Goal: Feedback & Contribution: Contribute content

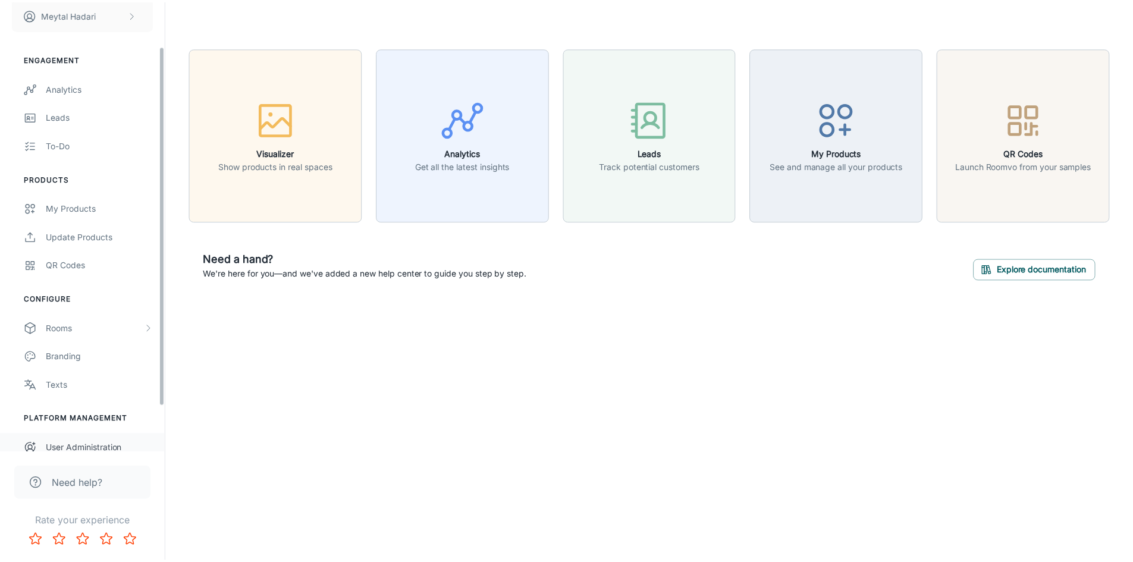
scroll to position [53, 0]
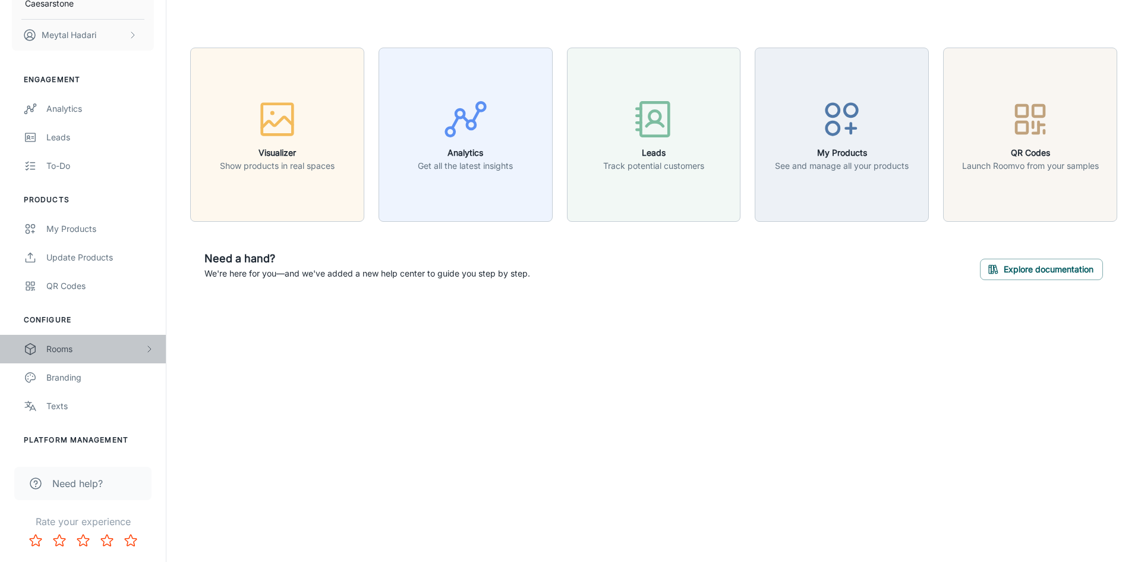
click at [63, 348] on div "Rooms" at bounding box center [95, 348] width 98 height 13
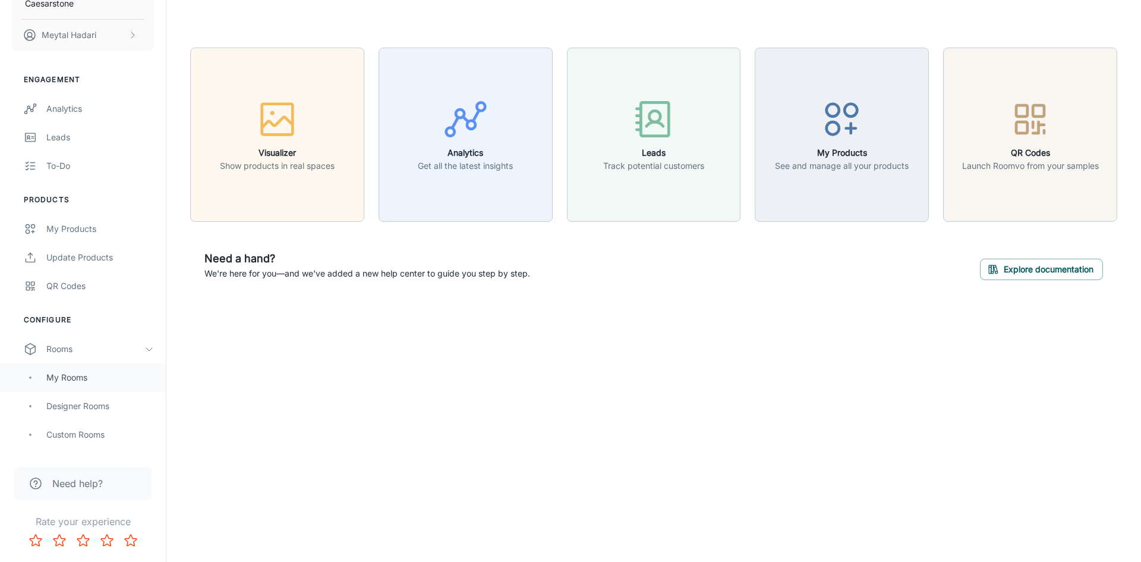
click at [68, 375] on div "My Rooms" at bounding box center [100, 377] width 108 height 13
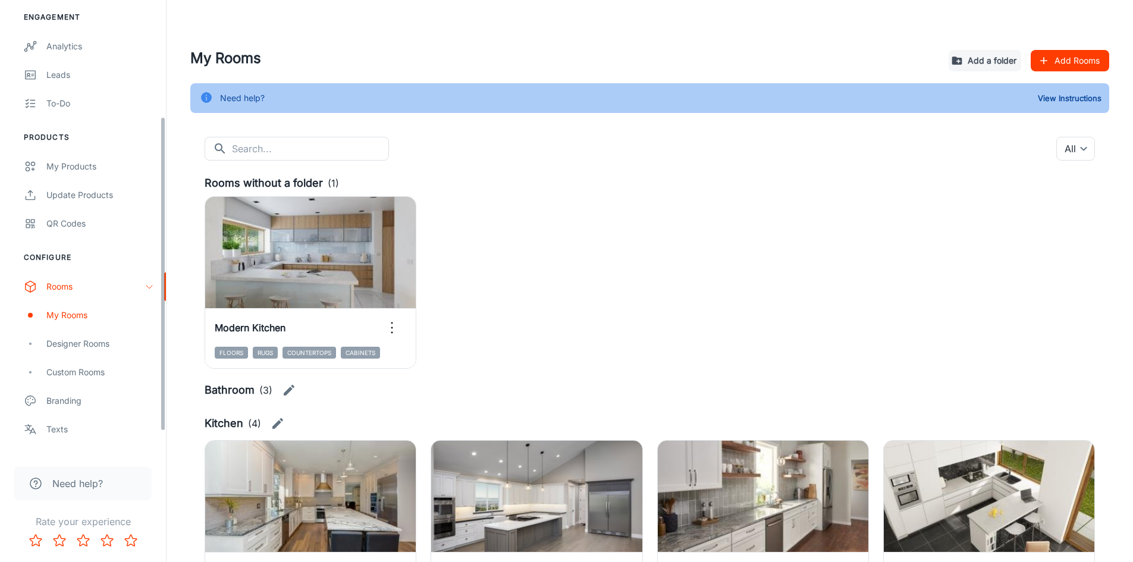
scroll to position [178, 0]
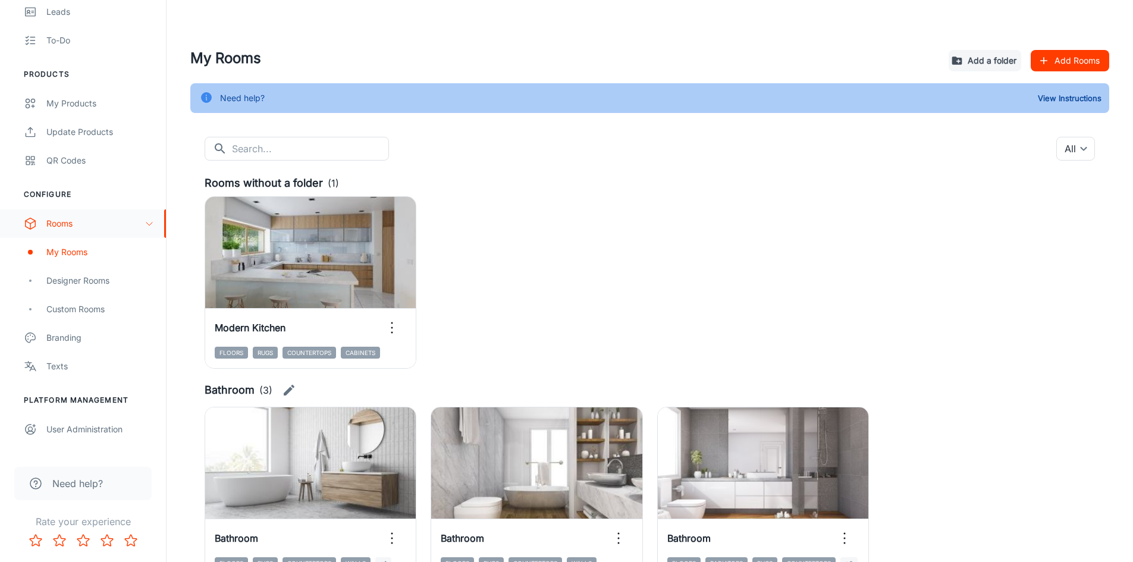
click at [152, 222] on icon "scrollable content" at bounding box center [149, 224] width 10 height 10
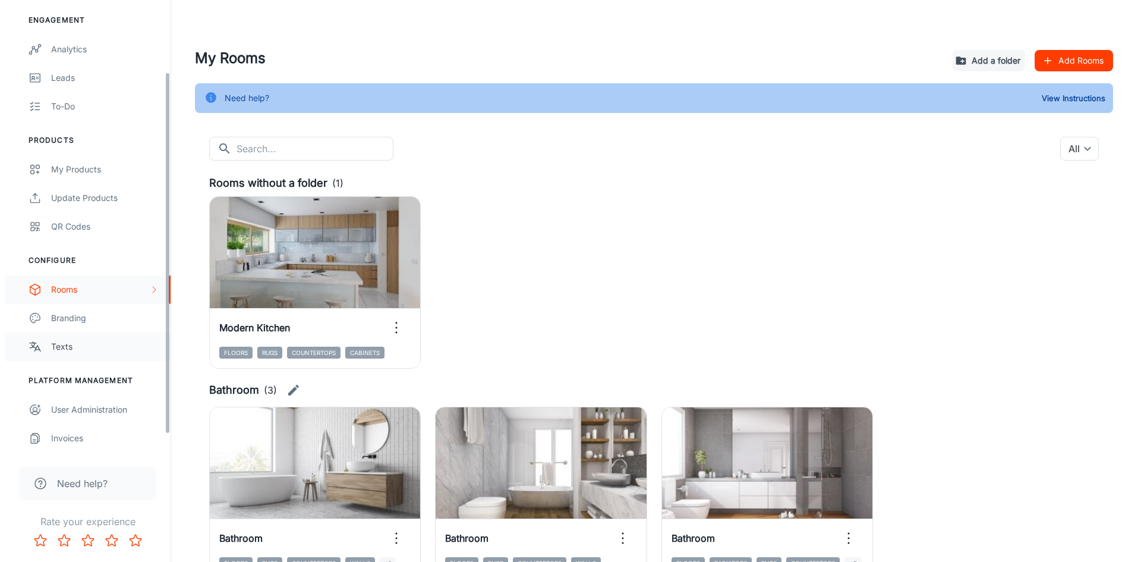
scroll to position [53, 0]
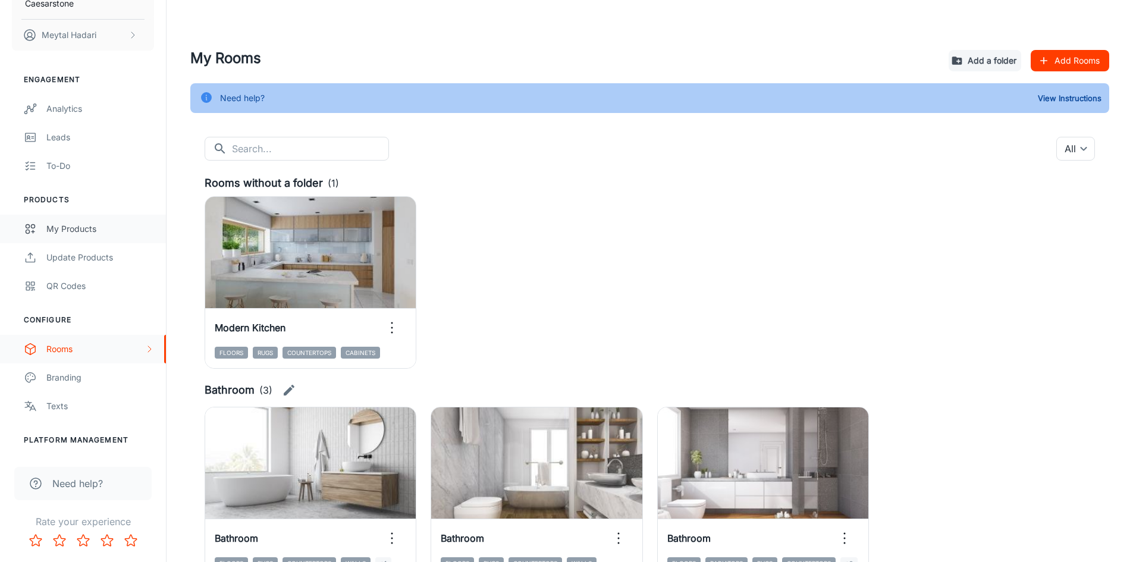
click at [73, 232] on div "My Products" at bounding box center [100, 228] width 108 height 13
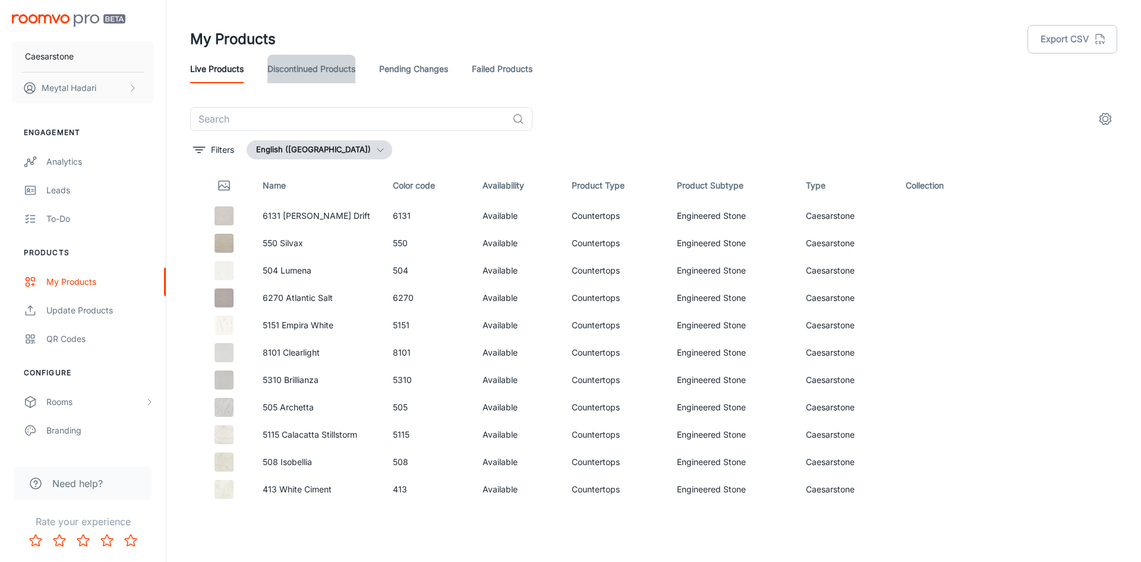
click at [309, 68] on link "Discontinued Products" at bounding box center [312, 69] width 88 height 29
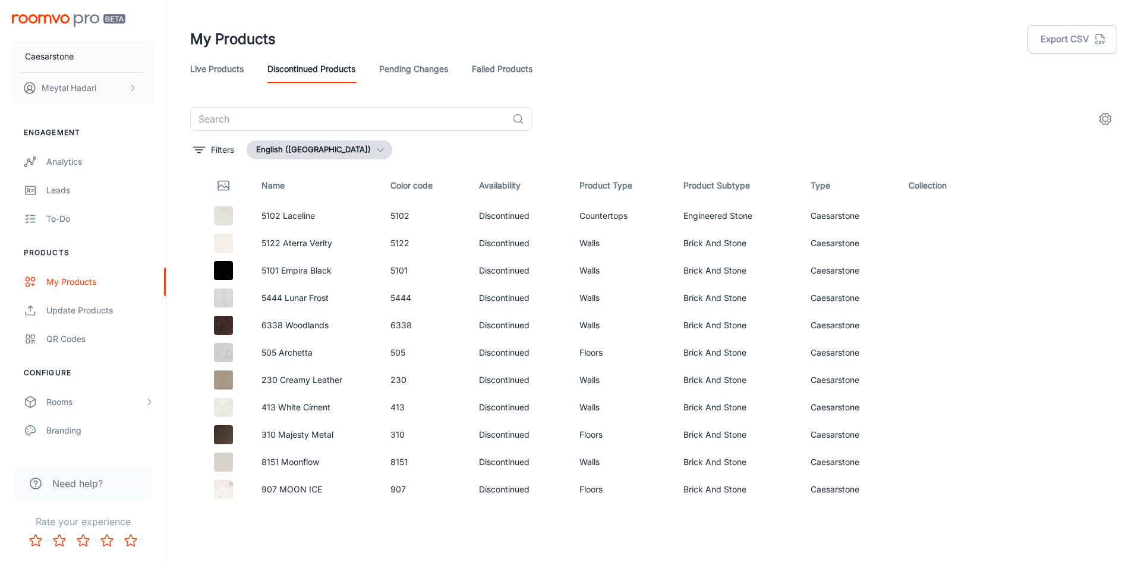
click at [376, 149] on icon "button" at bounding box center [381, 150] width 10 height 10
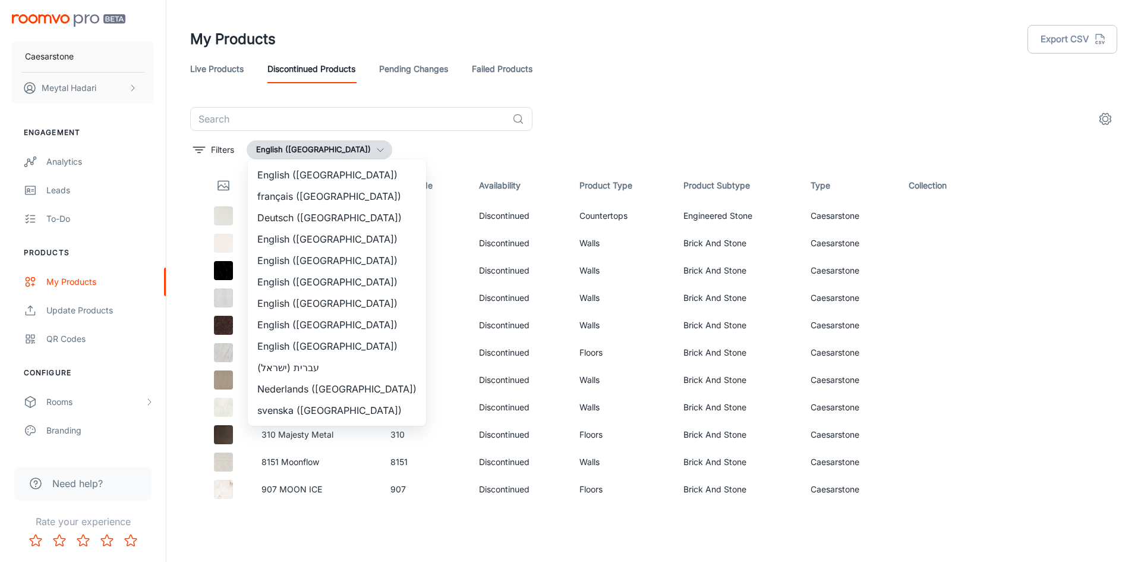
click at [325, 240] on li "English ([GEOGRAPHIC_DATA])" at bounding box center [337, 238] width 178 height 21
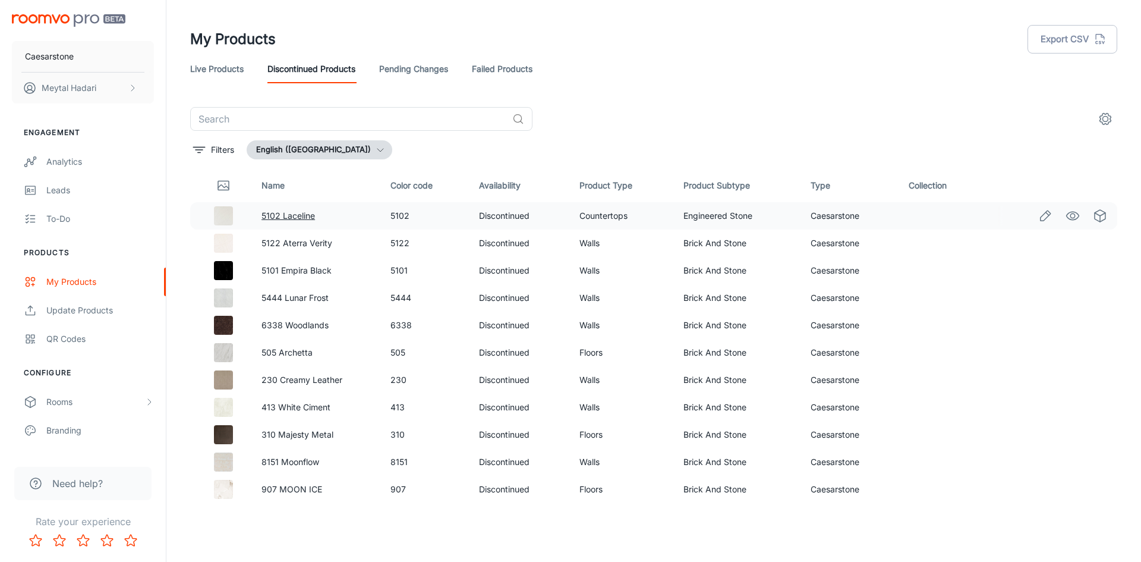
click at [293, 216] on link "5102 Laceline" at bounding box center [289, 215] width 54 height 10
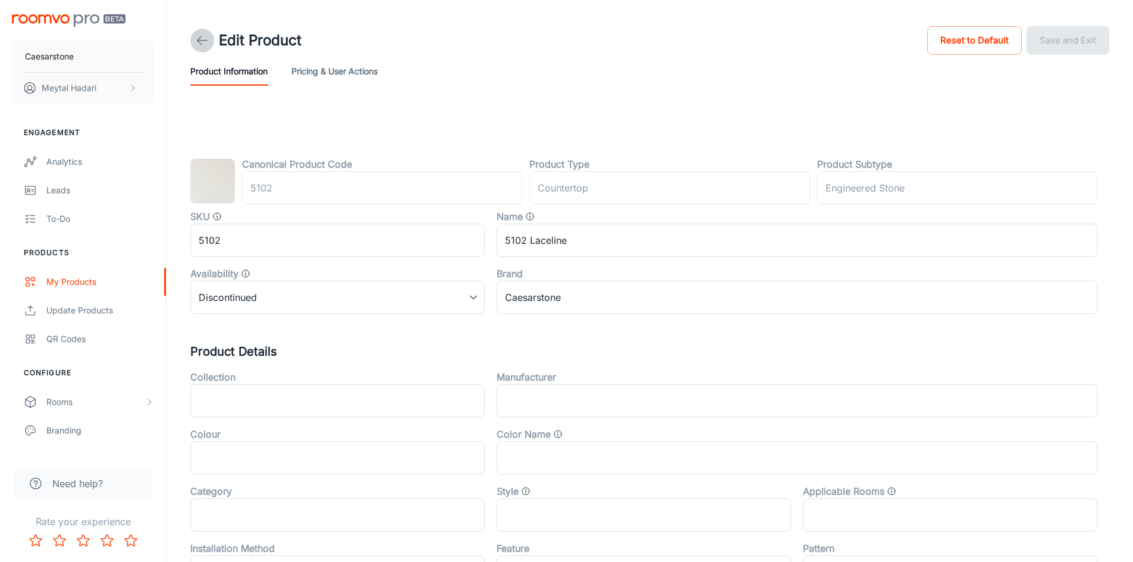
click at [200, 39] on icon at bounding box center [202, 40] width 14 height 14
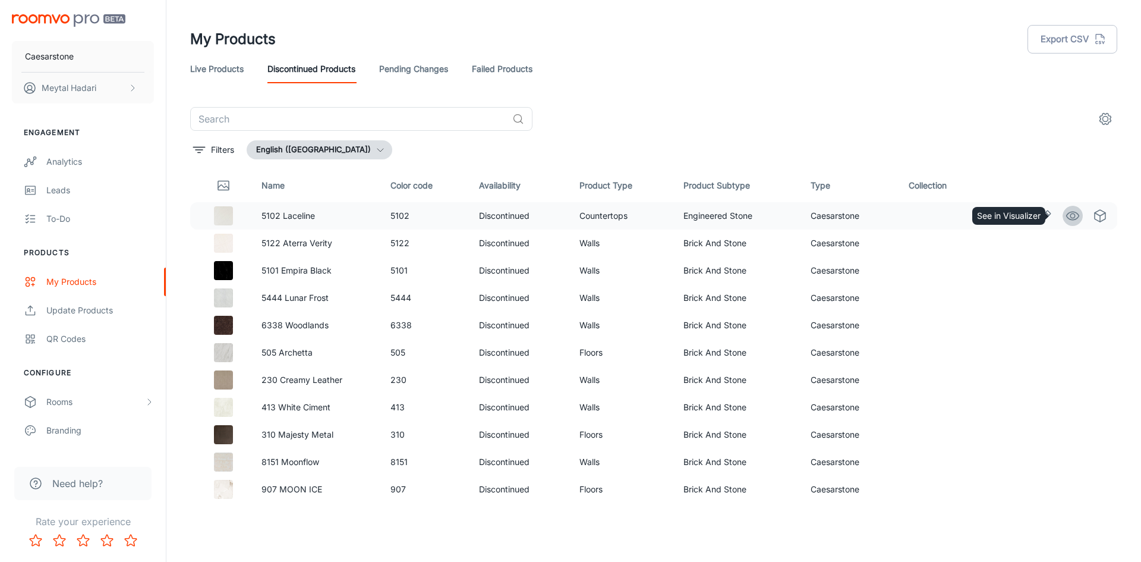
click at [1066, 216] on icon "See in Visualizer" at bounding box center [1073, 216] width 14 height 14
click at [317, 149] on button "English ([GEOGRAPHIC_DATA])" at bounding box center [320, 149] width 146 height 19
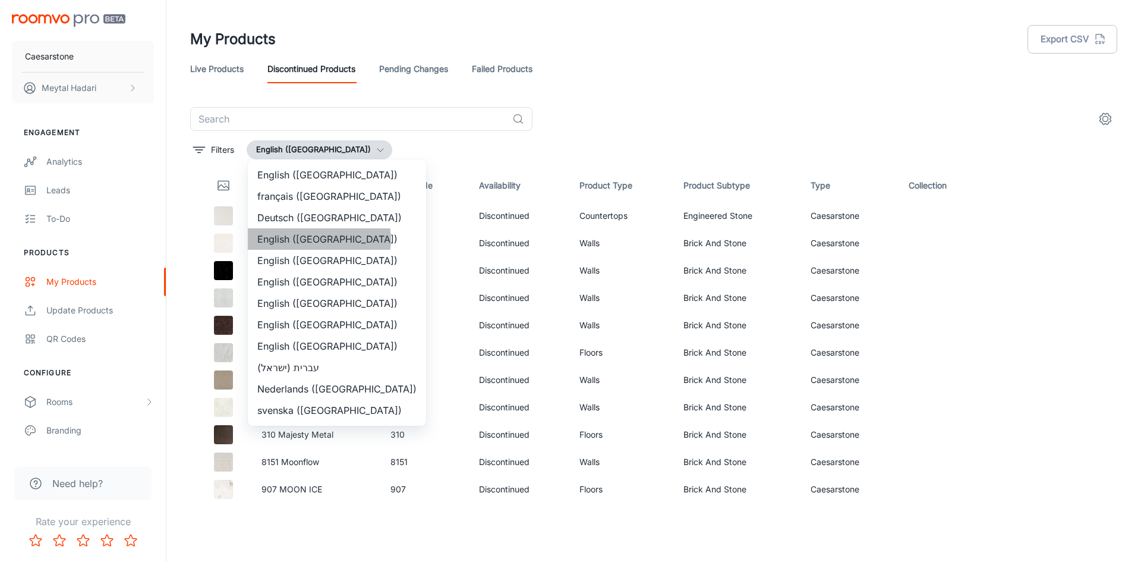
click at [319, 240] on li "English ([GEOGRAPHIC_DATA])" at bounding box center [337, 238] width 178 height 21
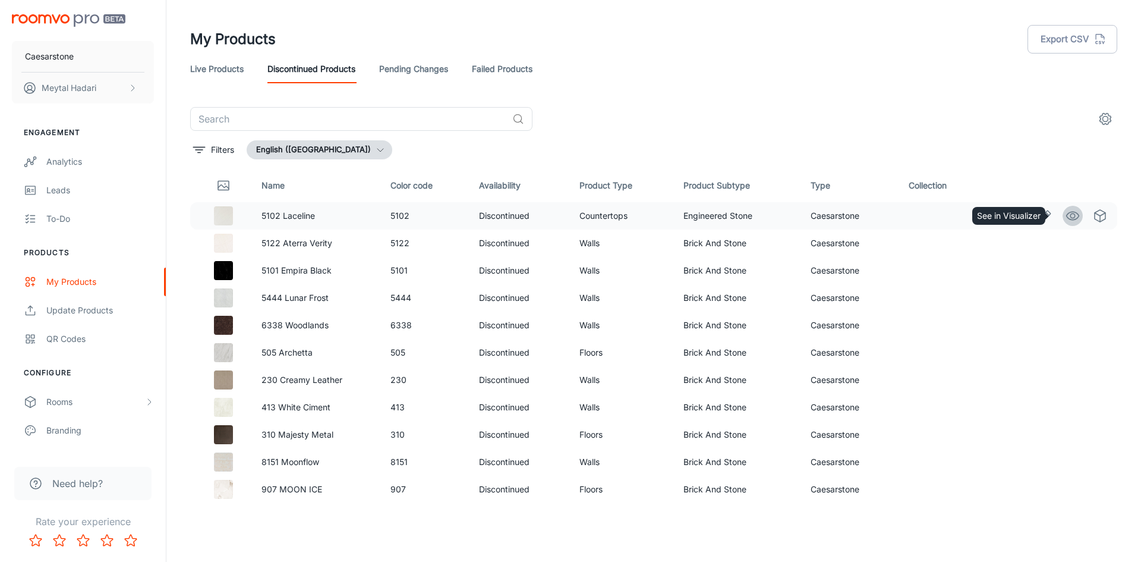
click at [1071, 214] on circle "See in Visualizer" at bounding box center [1073, 215] width 5 height 5
click at [342, 124] on input "text" at bounding box center [348, 119] width 317 height 24
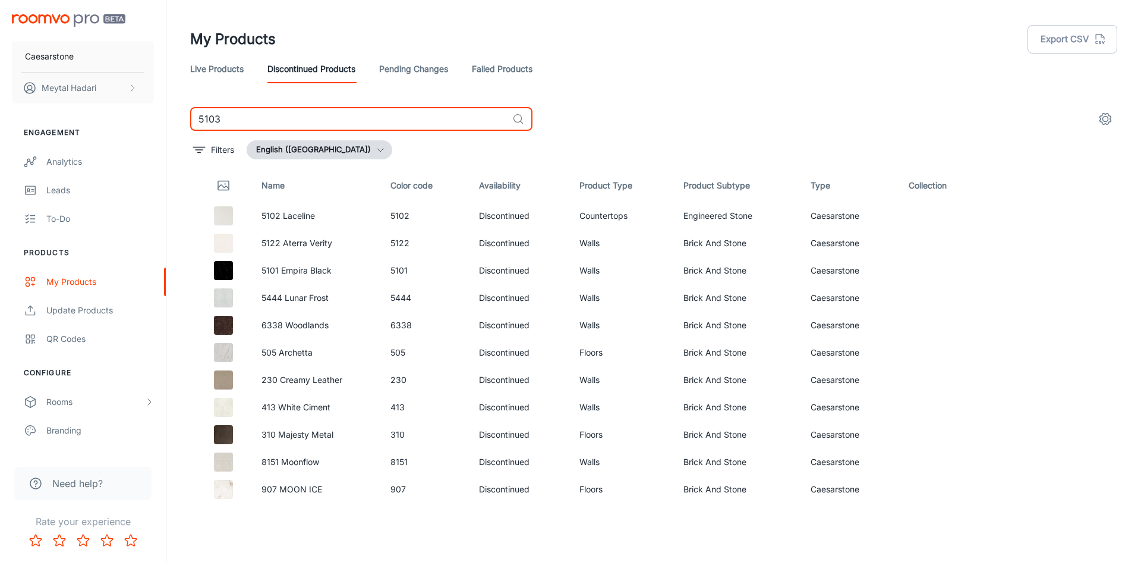
type input "5103"
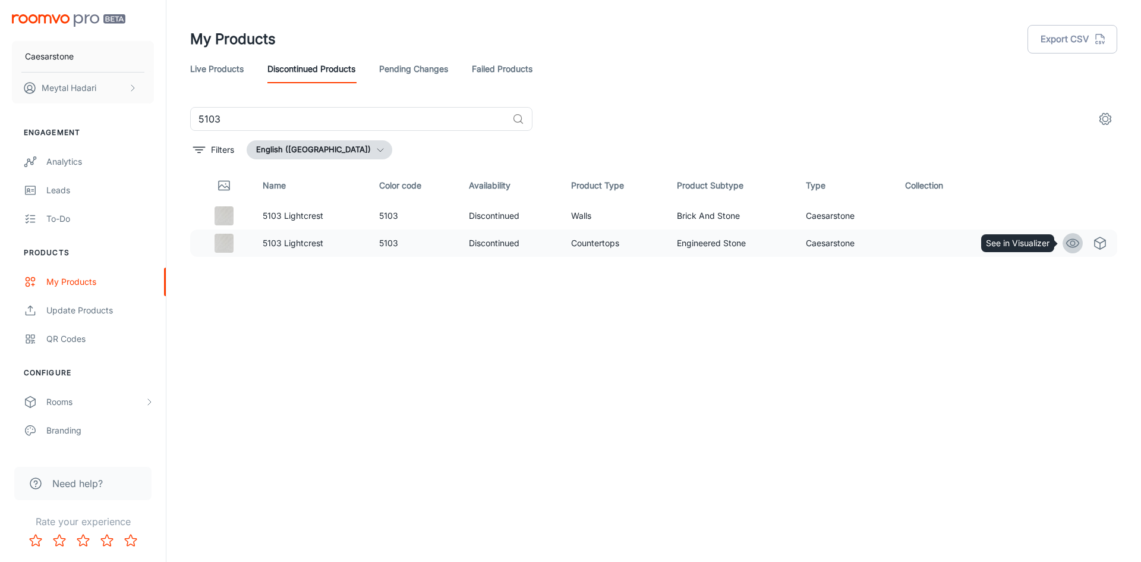
click at [1068, 246] on icon "See in Visualizer" at bounding box center [1073, 243] width 12 height 8
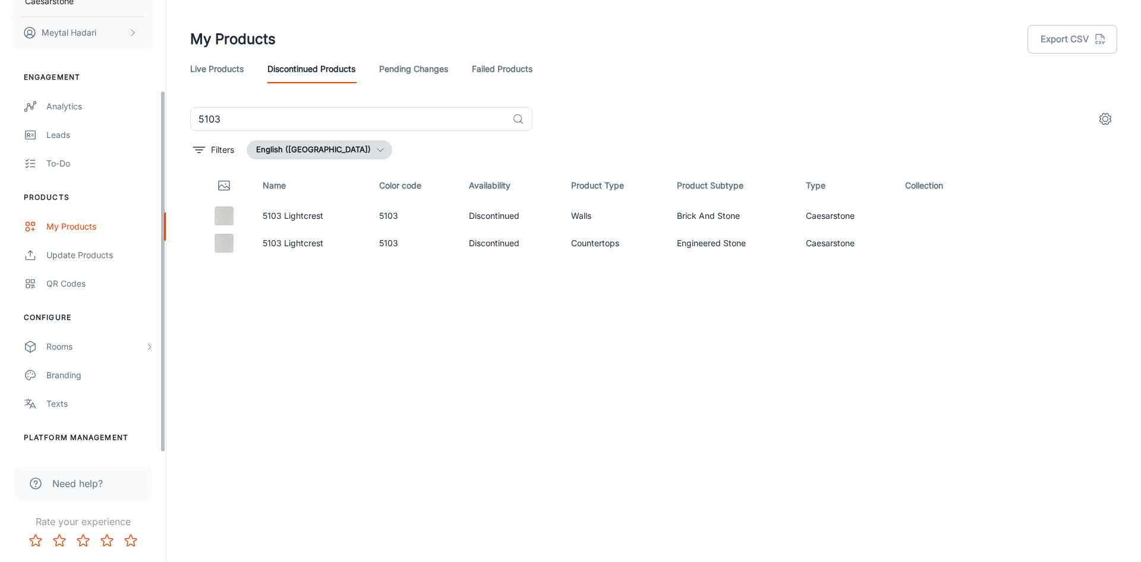
scroll to position [112, 0]
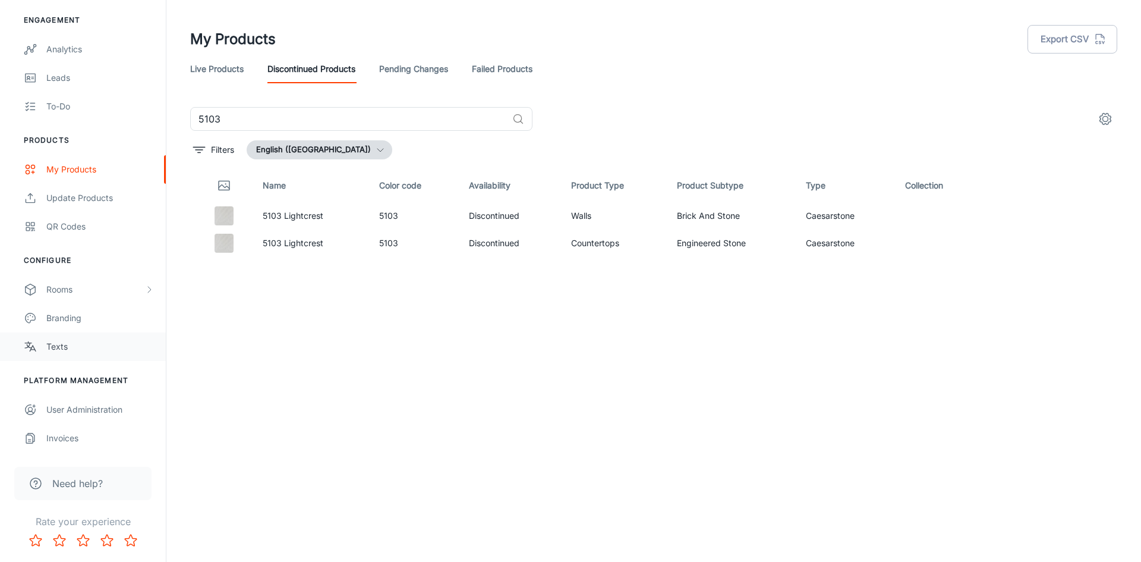
click at [64, 348] on div "Texts" at bounding box center [100, 346] width 108 height 13
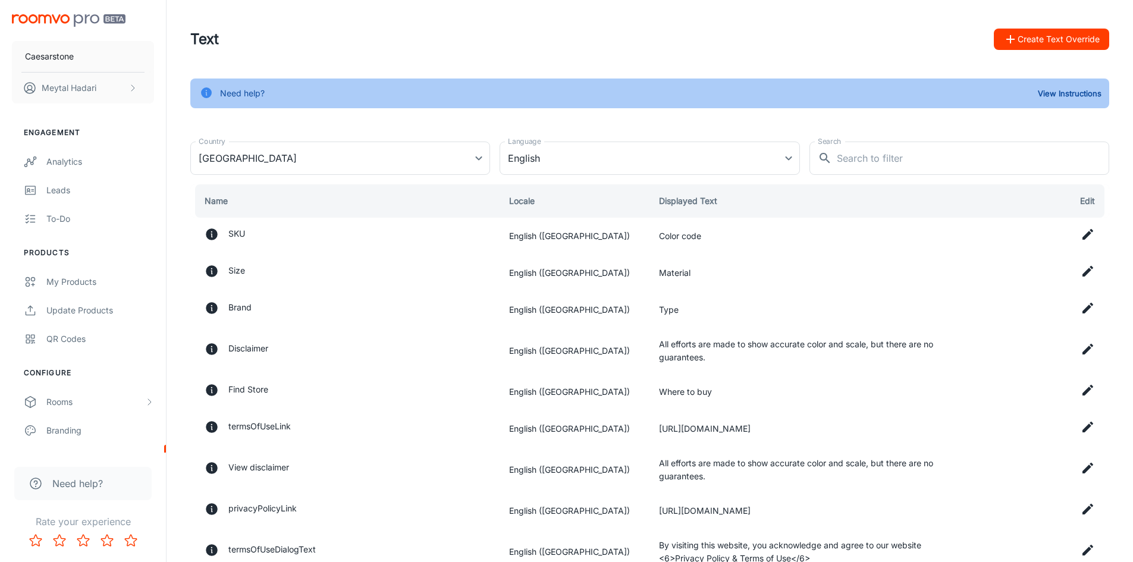
click at [1038, 40] on button "Create Text Override" at bounding box center [1050, 39] width 115 height 21
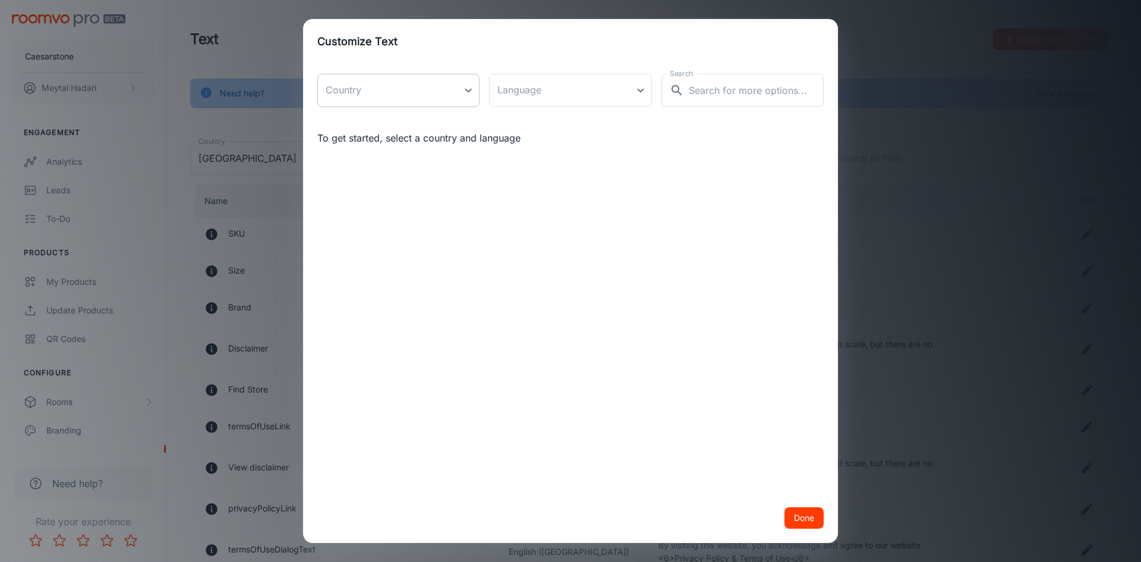
click at [383, 96] on body "Caesarstone [PERSON_NAME] Engagement Analytics Leads To-do Products My Products…" at bounding box center [570, 281] width 1141 height 562
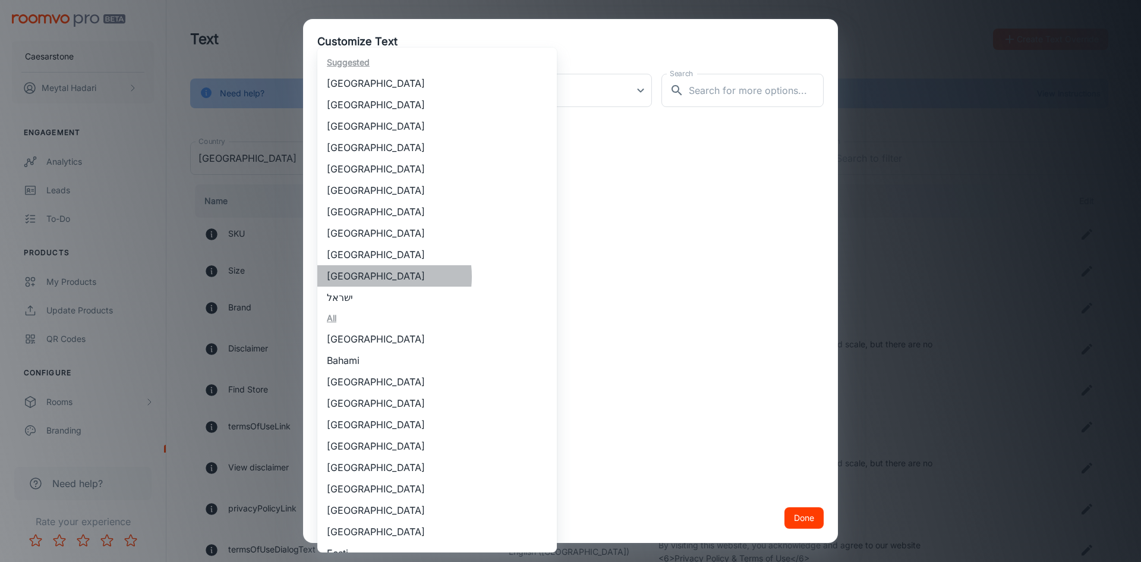
click at [370, 276] on li "[GEOGRAPHIC_DATA]" at bounding box center [437, 275] width 240 height 21
type input "[GEOGRAPHIC_DATA]"
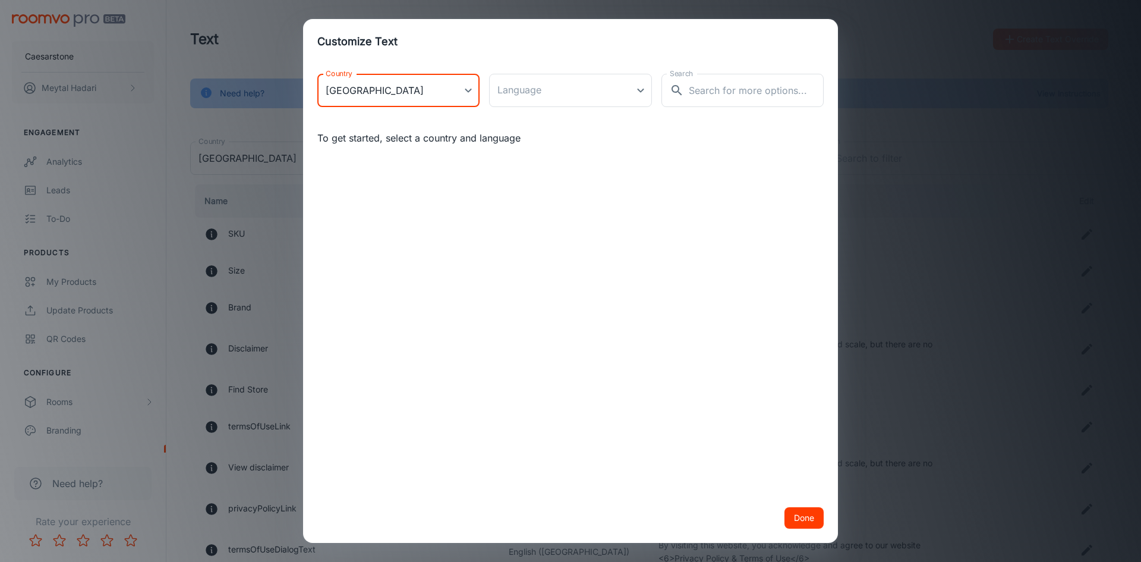
click at [576, 83] on body "Caesarstone [PERSON_NAME] Engagement Analytics Leads To-do Products My Products…" at bounding box center [570, 281] width 1141 height 562
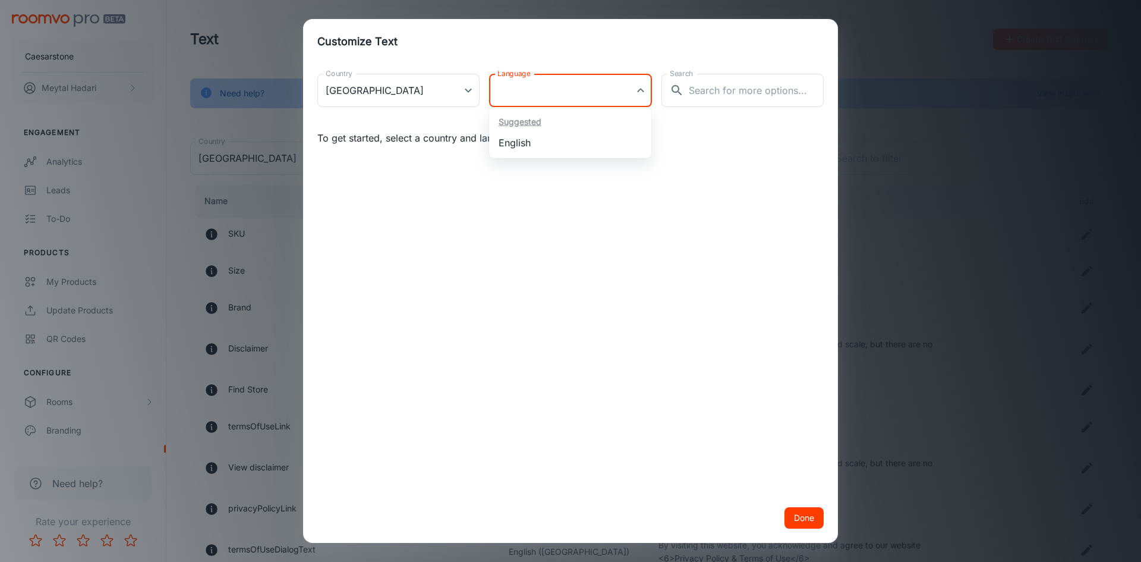
click at [537, 136] on li "English" at bounding box center [570, 142] width 162 height 21
type input "en-us"
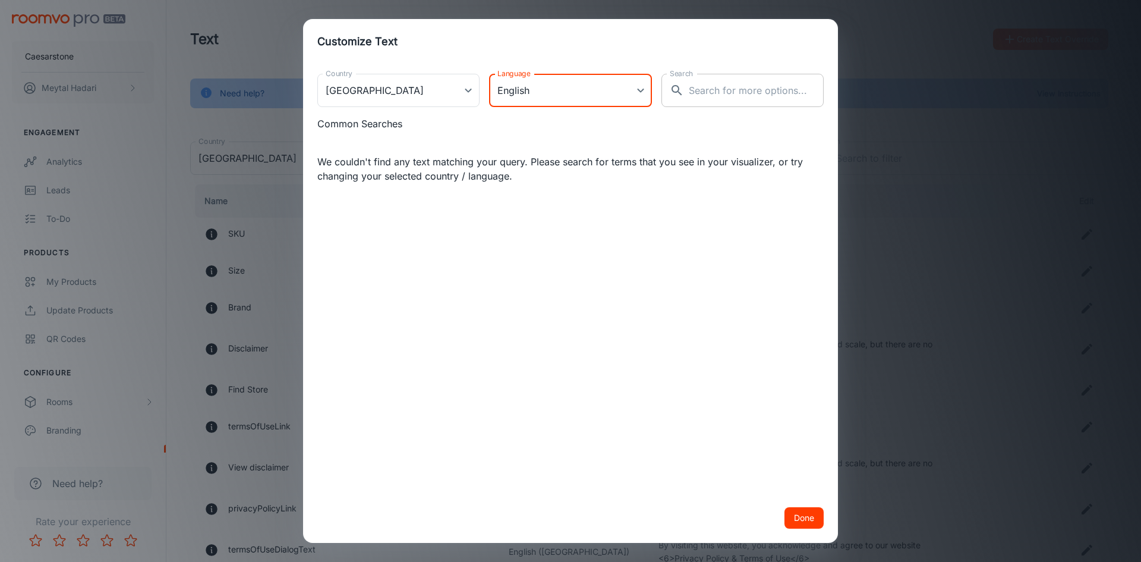
click at [722, 92] on input "Search" at bounding box center [756, 90] width 135 height 33
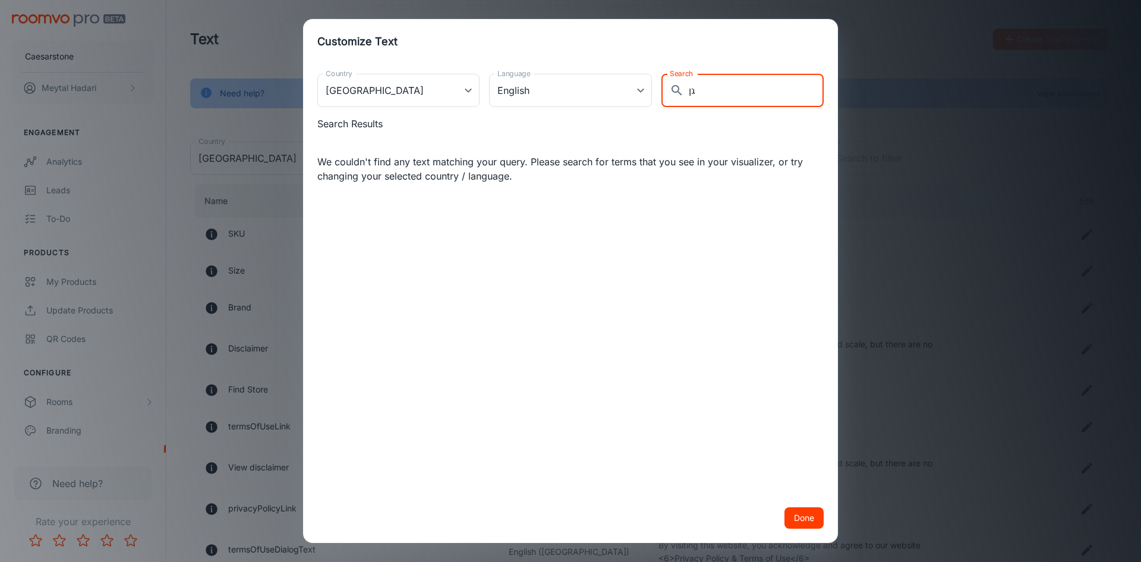
type input "ג"
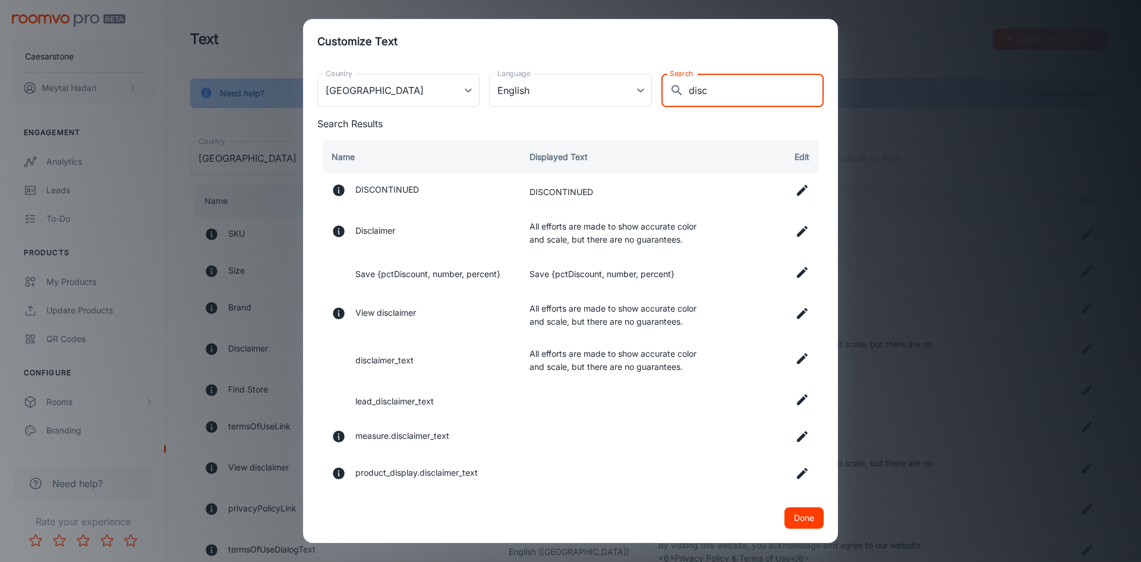
type input "disc"
click at [795, 228] on icon at bounding box center [802, 231] width 14 height 14
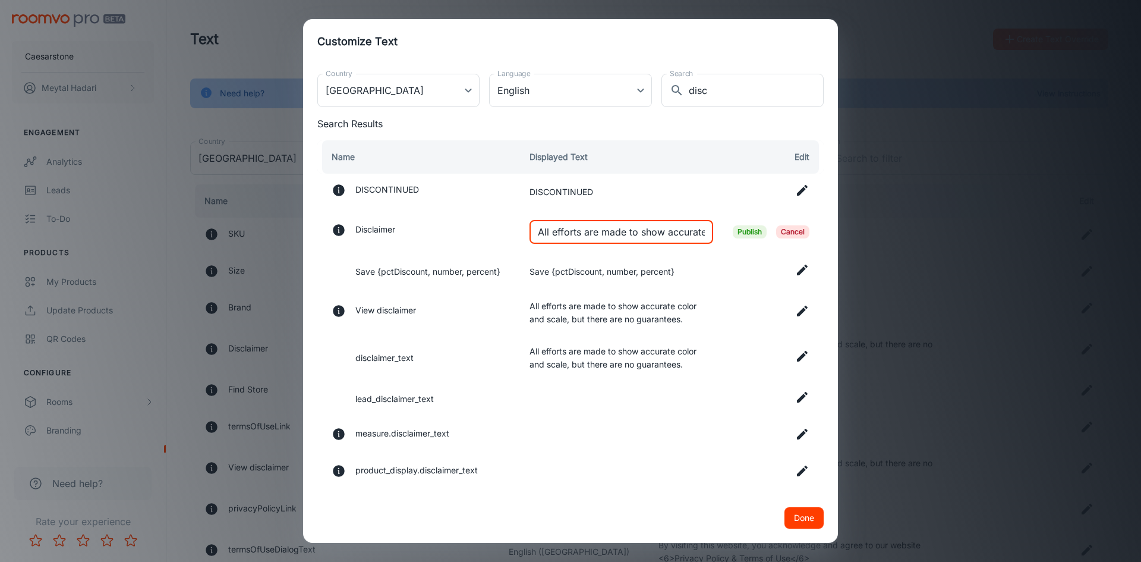
click at [592, 228] on input "All efforts are made to show accurate color and scale, but there are no guarant…" at bounding box center [622, 232] width 184 height 24
click at [591, 228] on input "All efforts are made to show accurate color and scale, but there are no guarant…" at bounding box center [622, 232] width 184 height 24
click at [590, 229] on input "All efforts are made to show accurate color and scale, but there are no guarant…" at bounding box center [622, 232] width 184 height 24
paste input "Just a heads-up: these images and 3D views are for inspiration only, not instal…"
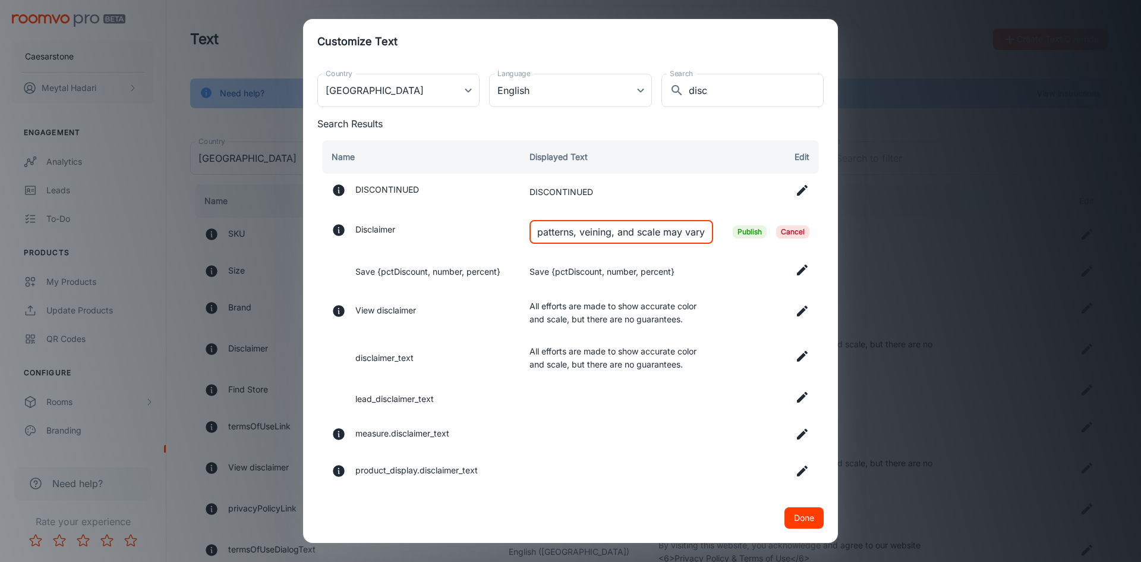
type input "Just a heads-up: these images and 3D views are for inspiration only, not instal…"
click at [735, 231] on span "Publish" at bounding box center [750, 231] width 34 height 13
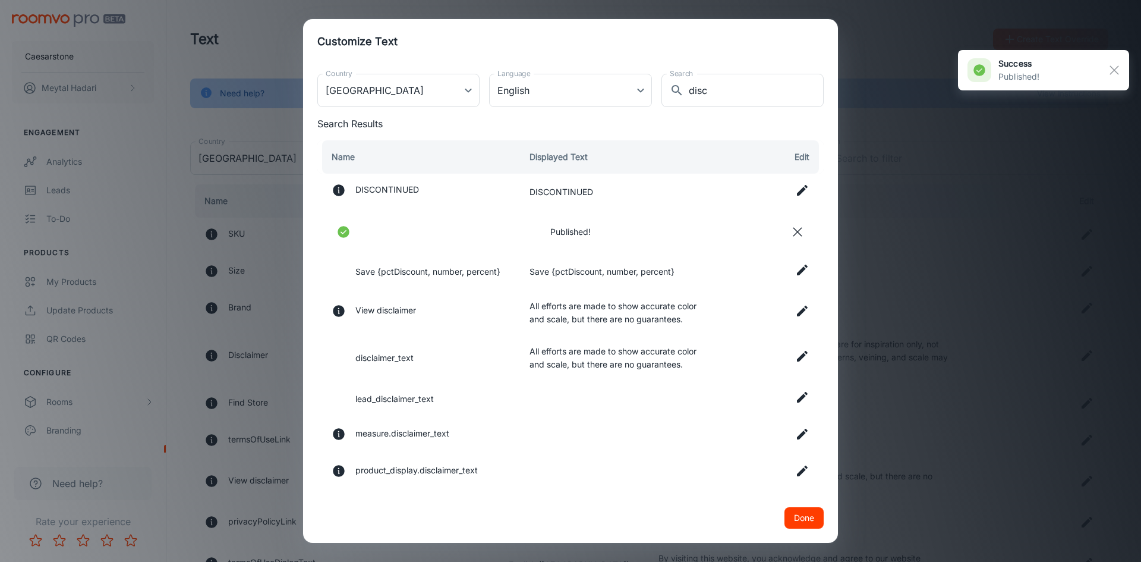
click at [797, 310] on icon at bounding box center [802, 311] width 11 height 11
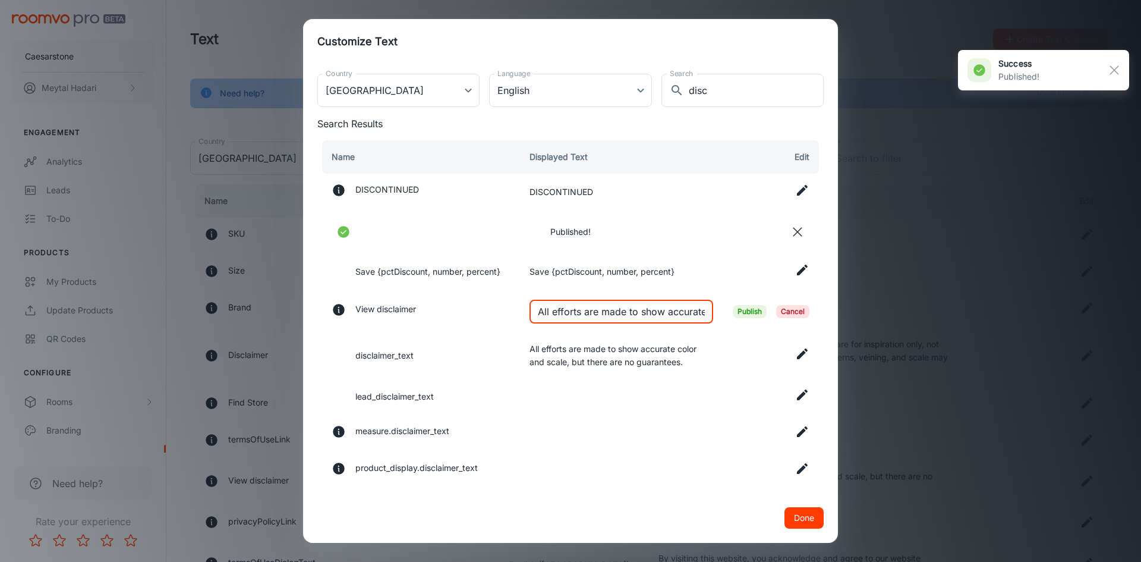
click at [658, 309] on input "All efforts are made to show accurate color and scale, but there are no guarant…" at bounding box center [622, 312] width 184 height 24
paste input "Just a heads-up: these images and 3D views are for inspiration only, not instal…"
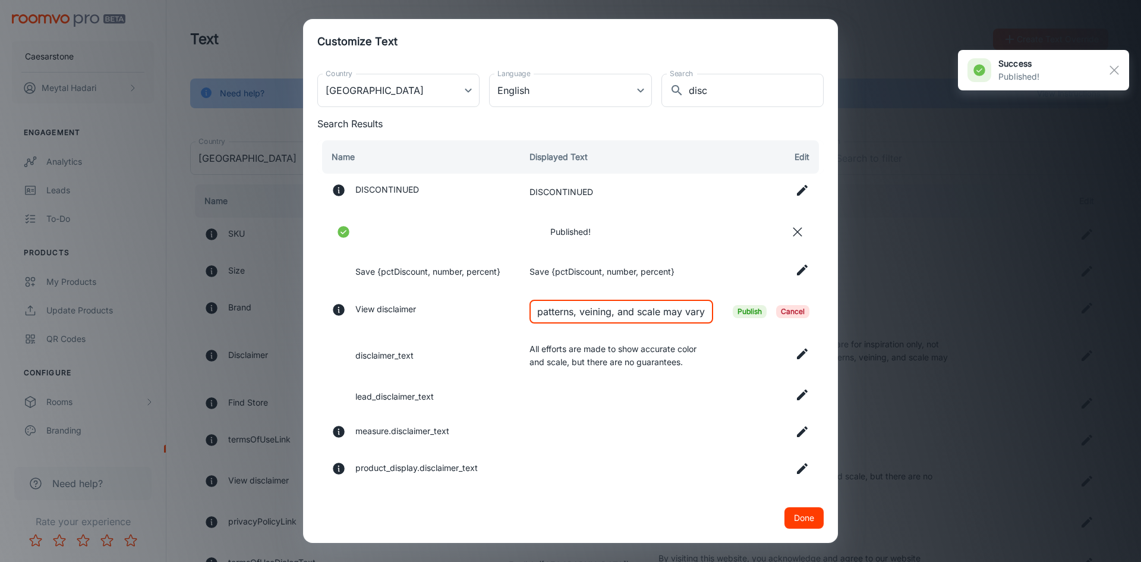
type input "Just a heads-up: these images and 3D views are for inspiration only, not instal…"
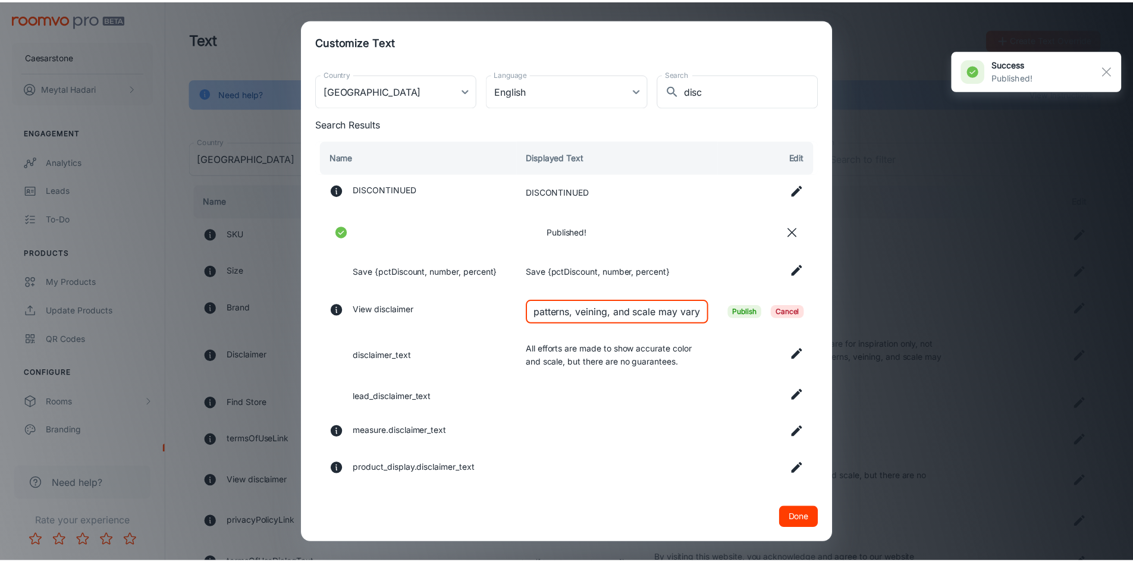
scroll to position [0, 0]
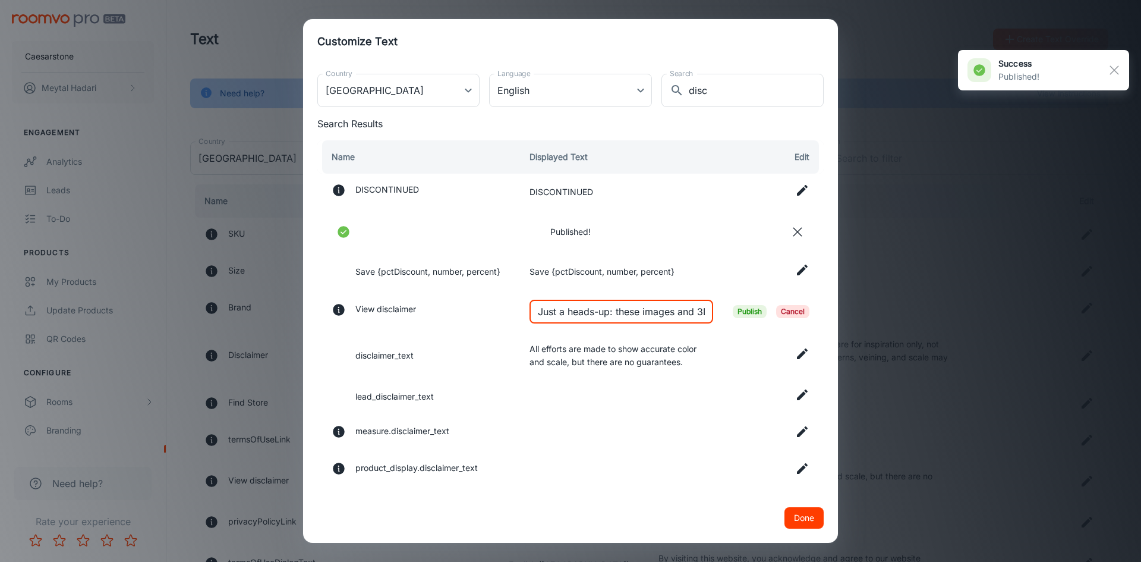
click at [738, 312] on span "Publish" at bounding box center [750, 311] width 34 height 13
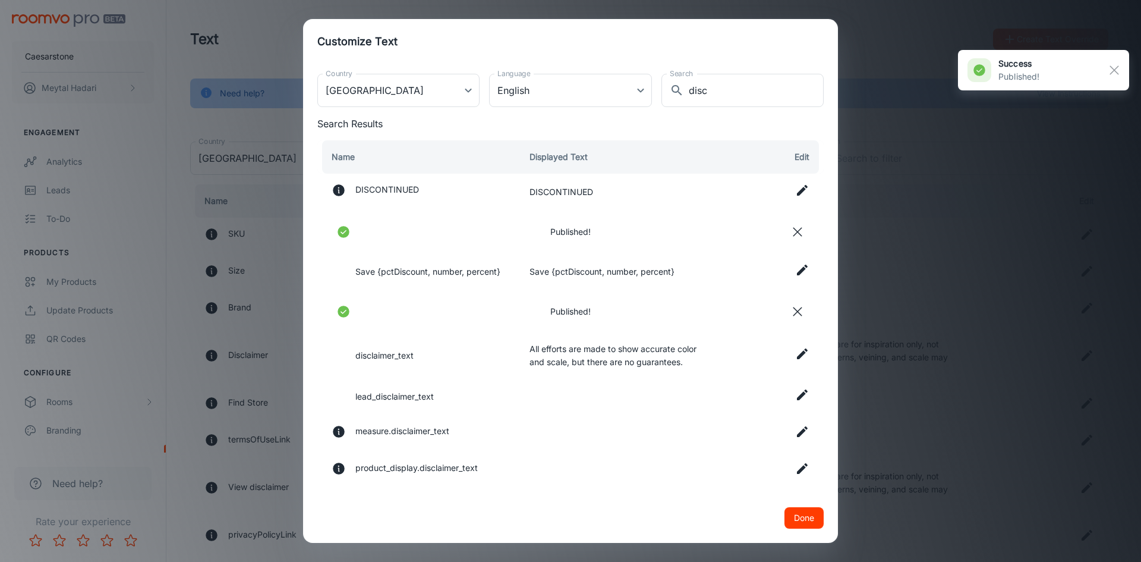
click at [795, 353] on icon at bounding box center [802, 354] width 14 height 14
click at [791, 353] on span "Cancel" at bounding box center [792, 354] width 33 height 13
click at [795, 353] on icon at bounding box center [802, 354] width 14 height 14
click at [633, 347] on input "All efforts are made to show accurate color and scale, but there are no guarant…" at bounding box center [622, 354] width 184 height 24
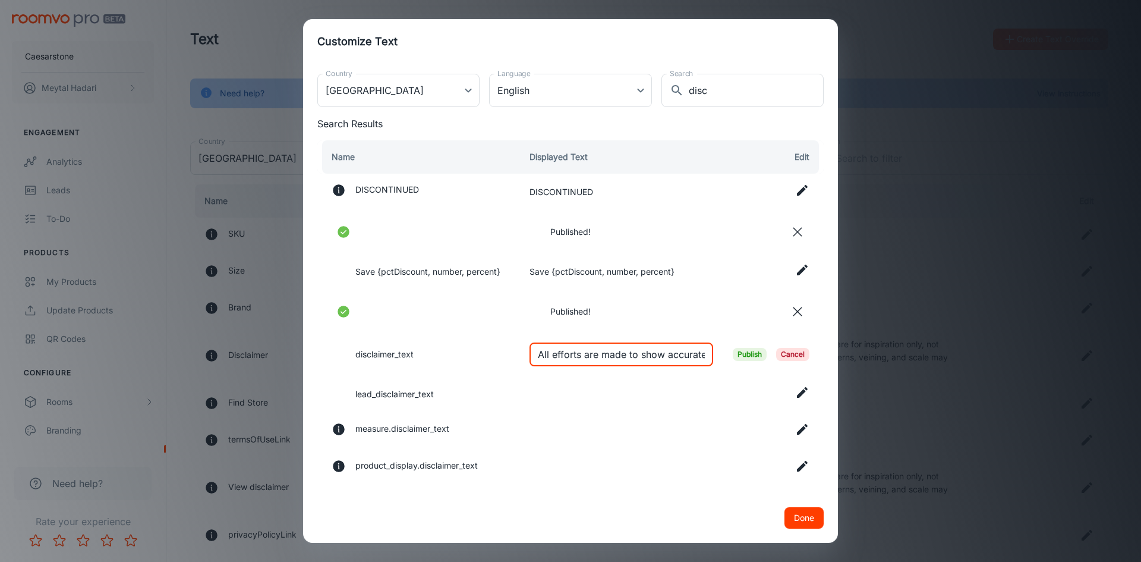
click at [633, 347] on input "All efforts are made to show accurate color and scale, but there are no guarant…" at bounding box center [622, 354] width 184 height 24
click at [737, 351] on span "Publish" at bounding box center [750, 354] width 34 height 13
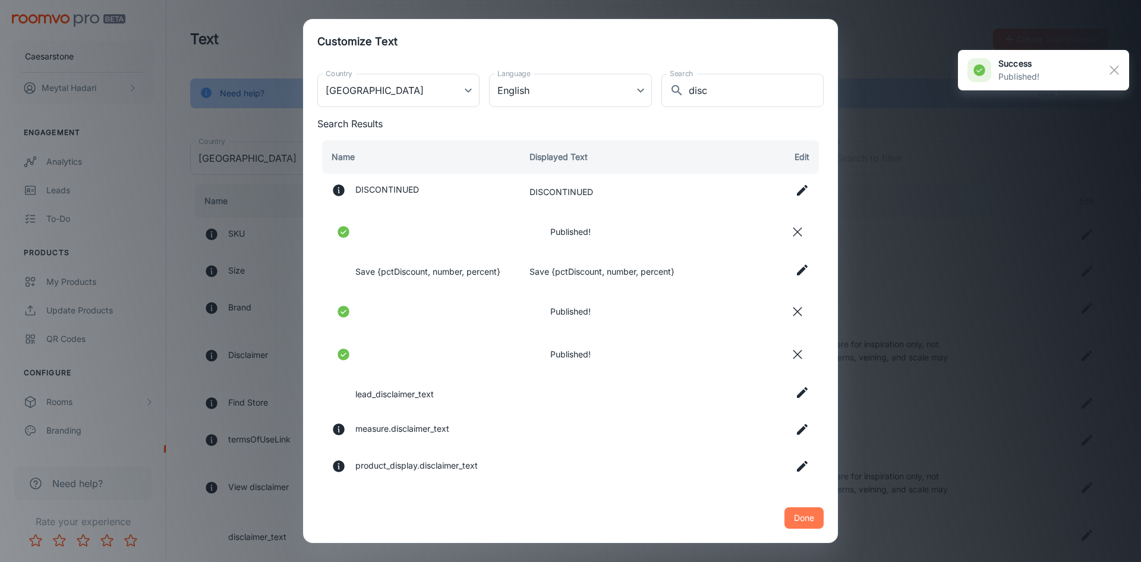
click at [798, 522] on button "Done" at bounding box center [804, 517] width 39 height 21
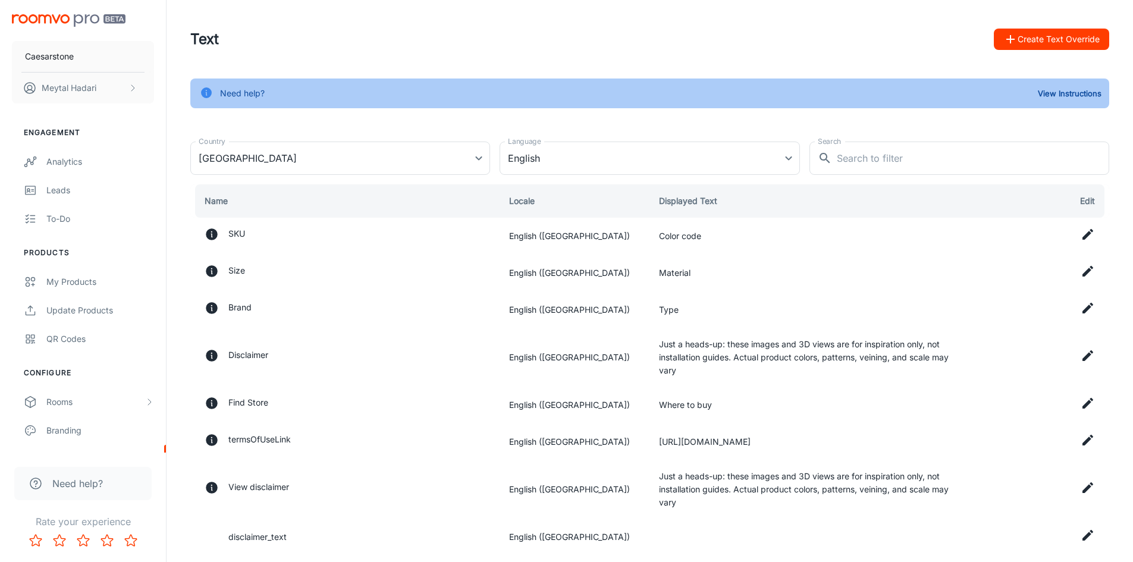
click at [1034, 45] on button "Create Text Override" at bounding box center [1050, 39] width 115 height 21
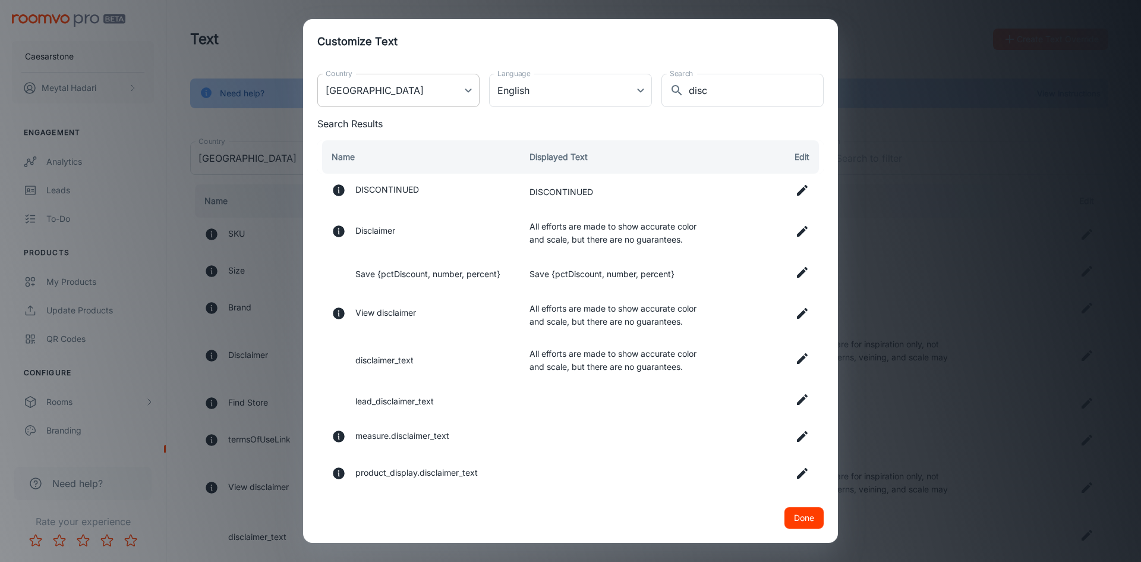
click at [468, 89] on body "Caesarstone [PERSON_NAME] Engagement Analytics Leads To-do Products My Products…" at bounding box center [570, 281] width 1141 height 562
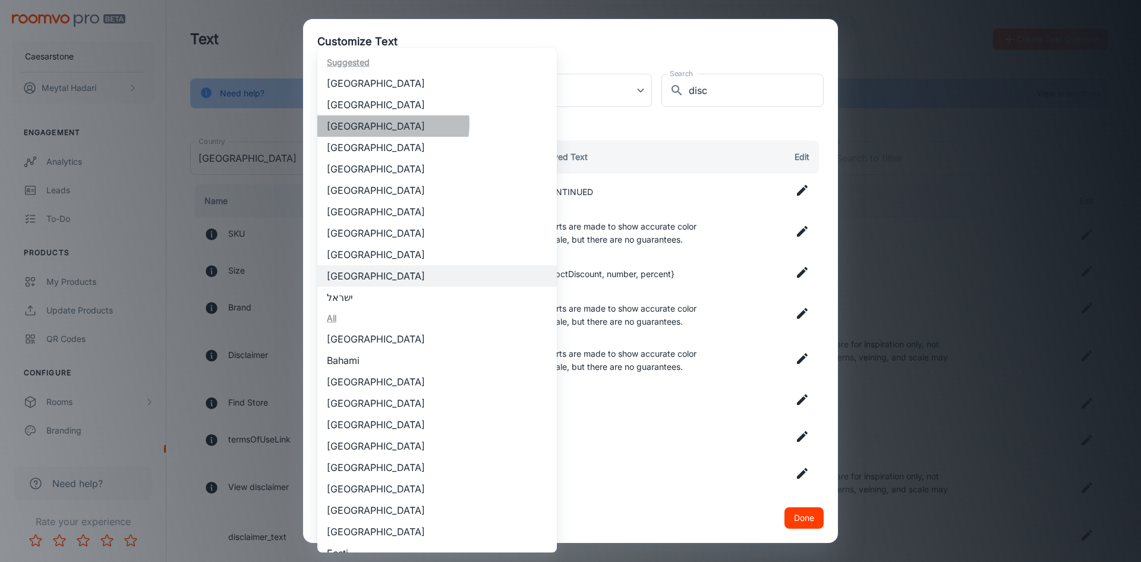
click at [373, 124] on li "[GEOGRAPHIC_DATA]" at bounding box center [437, 125] width 240 height 21
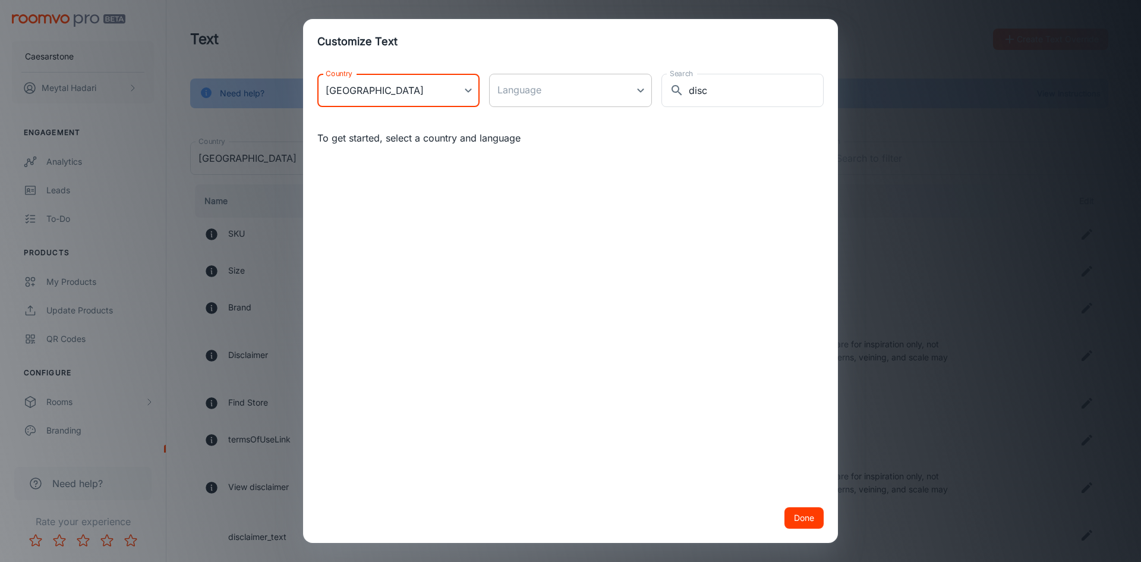
click at [552, 92] on body "Caesarstone [PERSON_NAME] Engagement Analytics Leads To-do Products My Products…" at bounding box center [570, 281] width 1141 height 562
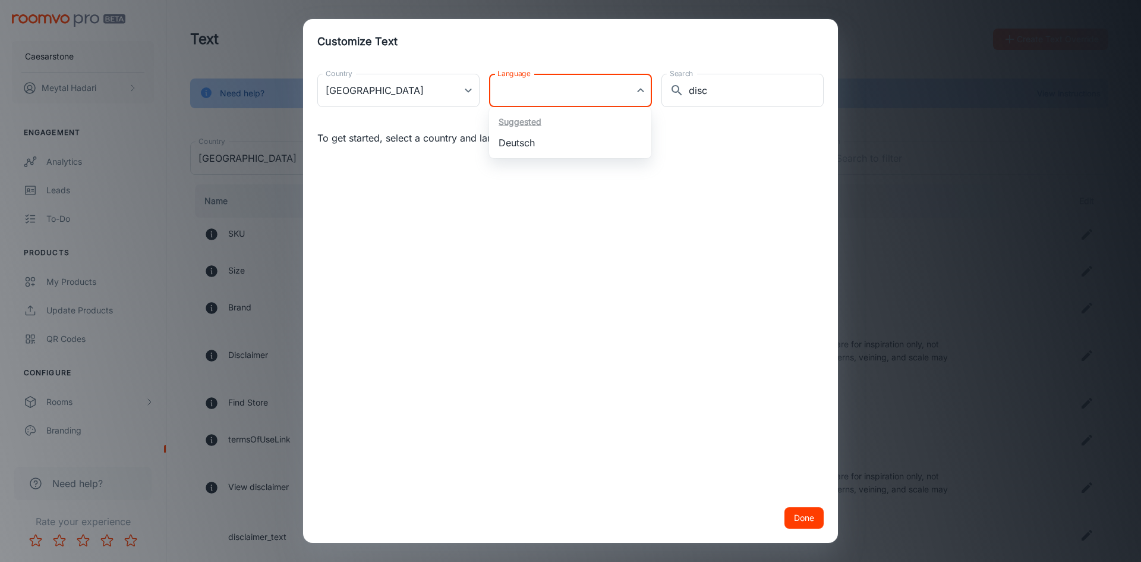
click at [463, 86] on div at bounding box center [570, 281] width 1141 height 562
click at [467, 89] on body "Caesarstone [PERSON_NAME] Engagement Analytics Leads To-do Products My Products…" at bounding box center [570, 281] width 1141 height 562
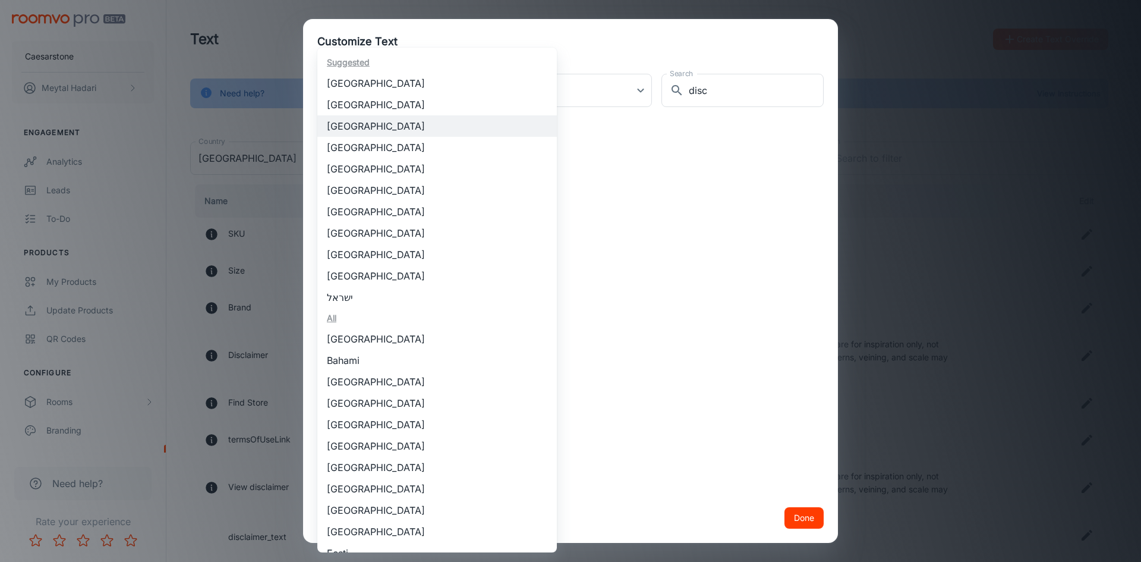
click at [369, 235] on li "[GEOGRAPHIC_DATA]" at bounding box center [437, 232] width 240 height 21
type input "[GEOGRAPHIC_DATA]"
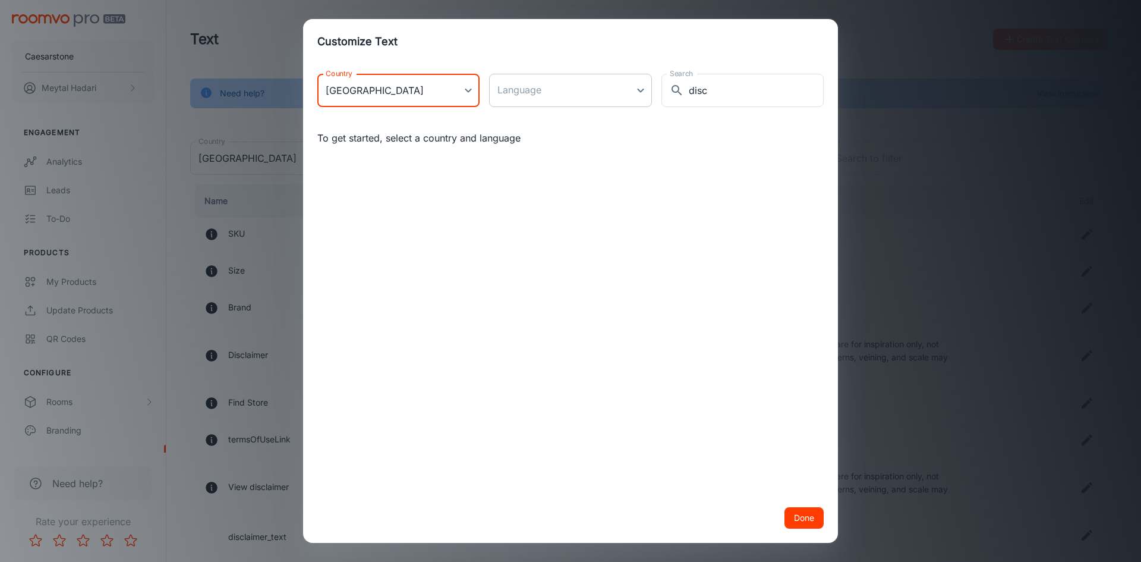
click at [568, 100] on body "Caesarstone [PERSON_NAME] Engagement Analytics Leads To-do Products My Products…" at bounding box center [570, 281] width 1141 height 562
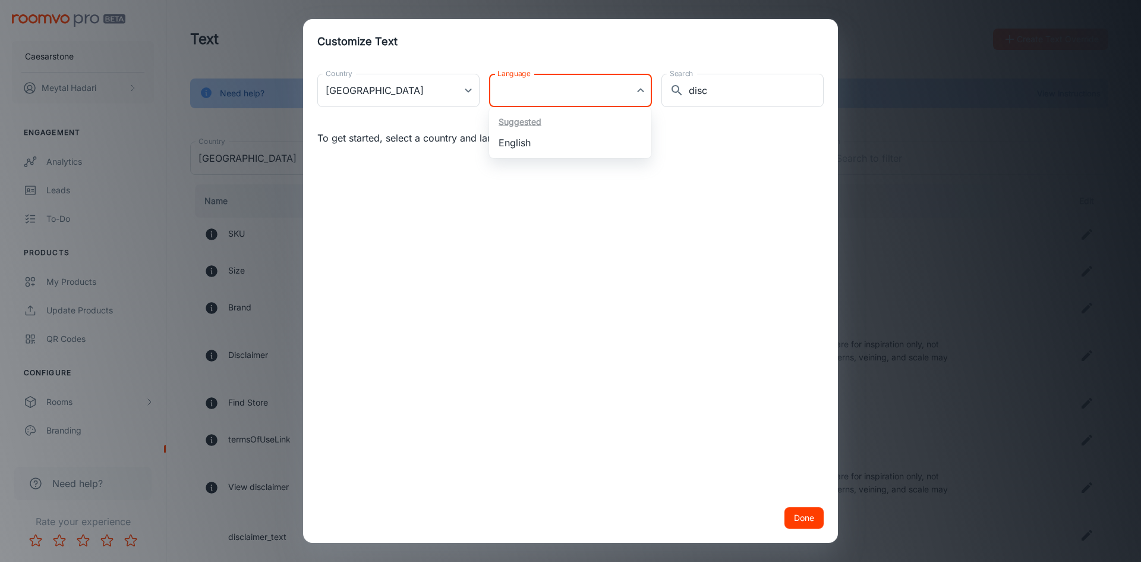
click at [546, 143] on li "English" at bounding box center [570, 142] width 162 height 21
type input "en-ch"
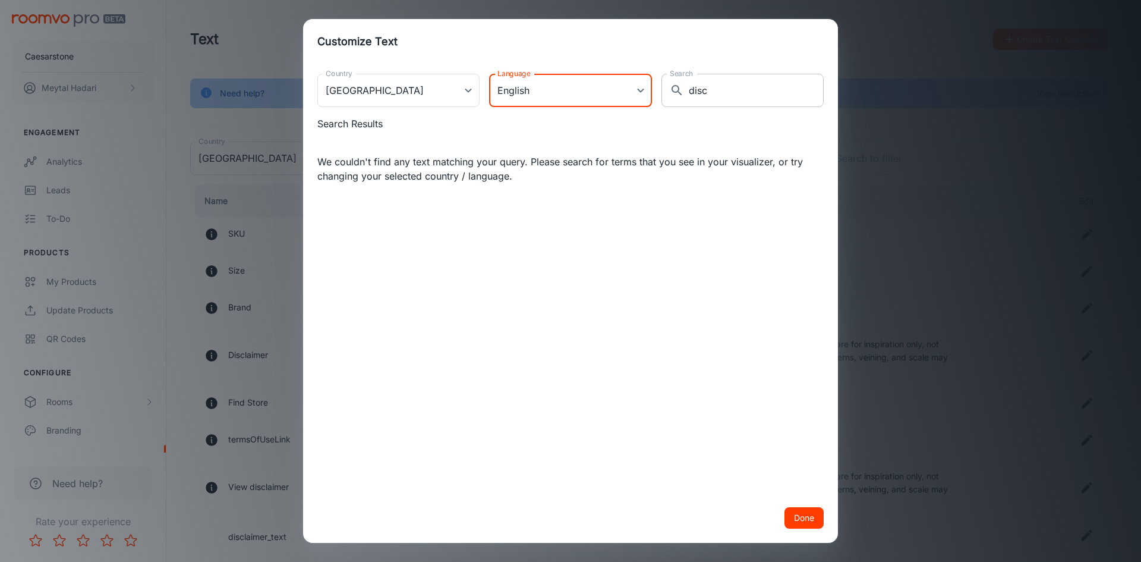
click at [695, 89] on input "disc" at bounding box center [756, 90] width 135 height 33
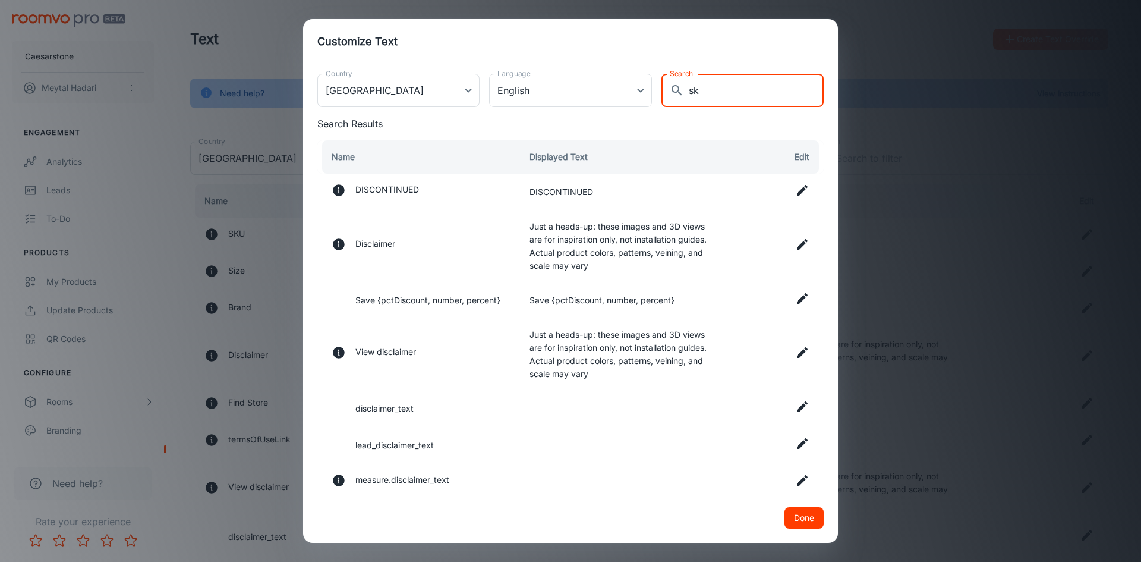
click at [689, 87] on input "sk" at bounding box center [756, 90] width 135 height 33
click at [689, 90] on input "sk" at bounding box center [756, 90] width 135 height 33
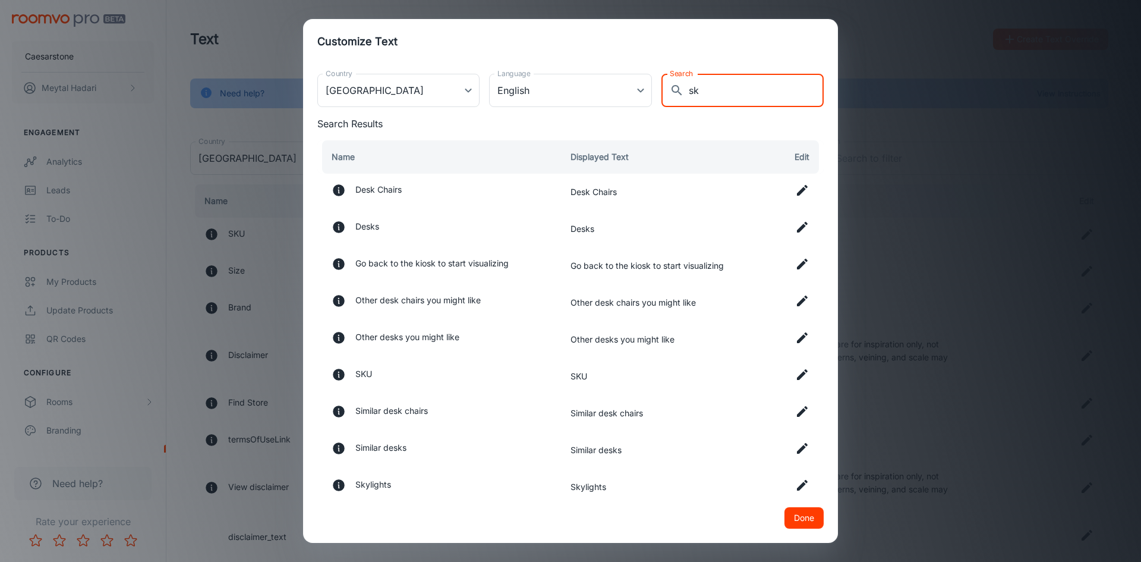
type input "sk"
click at [796, 382] on icon at bounding box center [802, 374] width 14 height 14
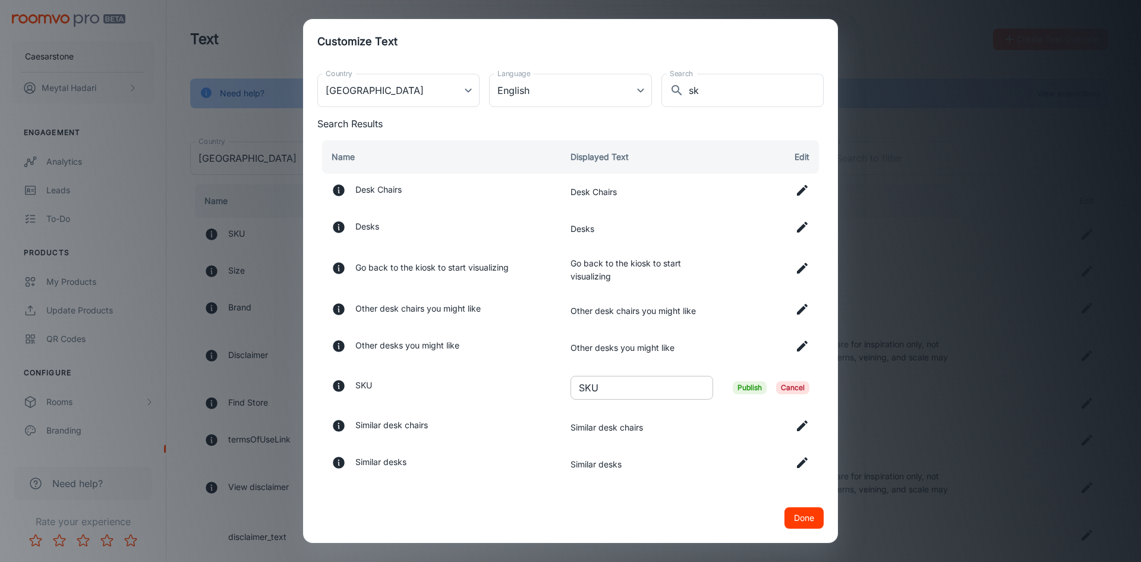
click at [639, 386] on input "SKU" at bounding box center [642, 388] width 143 height 24
type input "Color code"
click at [739, 387] on span "Publish" at bounding box center [750, 387] width 34 height 13
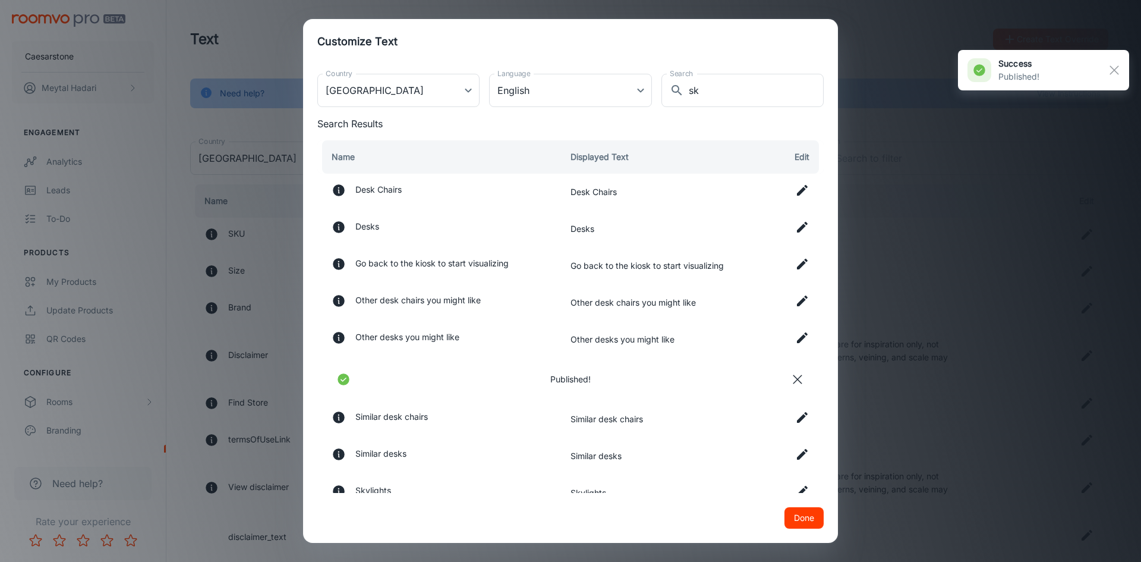
click at [800, 523] on button "Done" at bounding box center [804, 517] width 39 height 21
